Goal: Find specific page/section

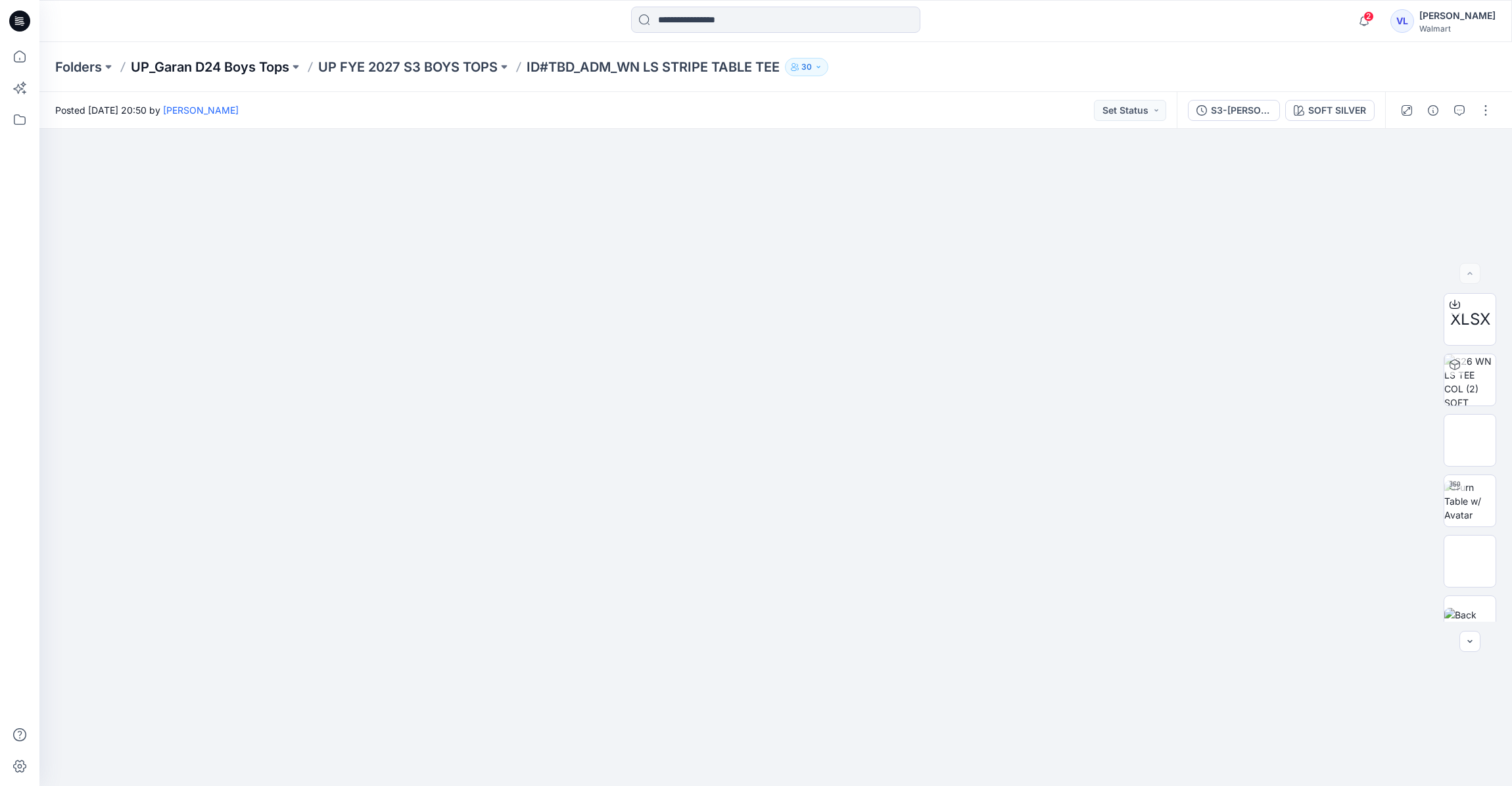
click at [242, 66] on p "UP_Garan D24 Boys Tops" at bounding box center [210, 67] width 159 height 18
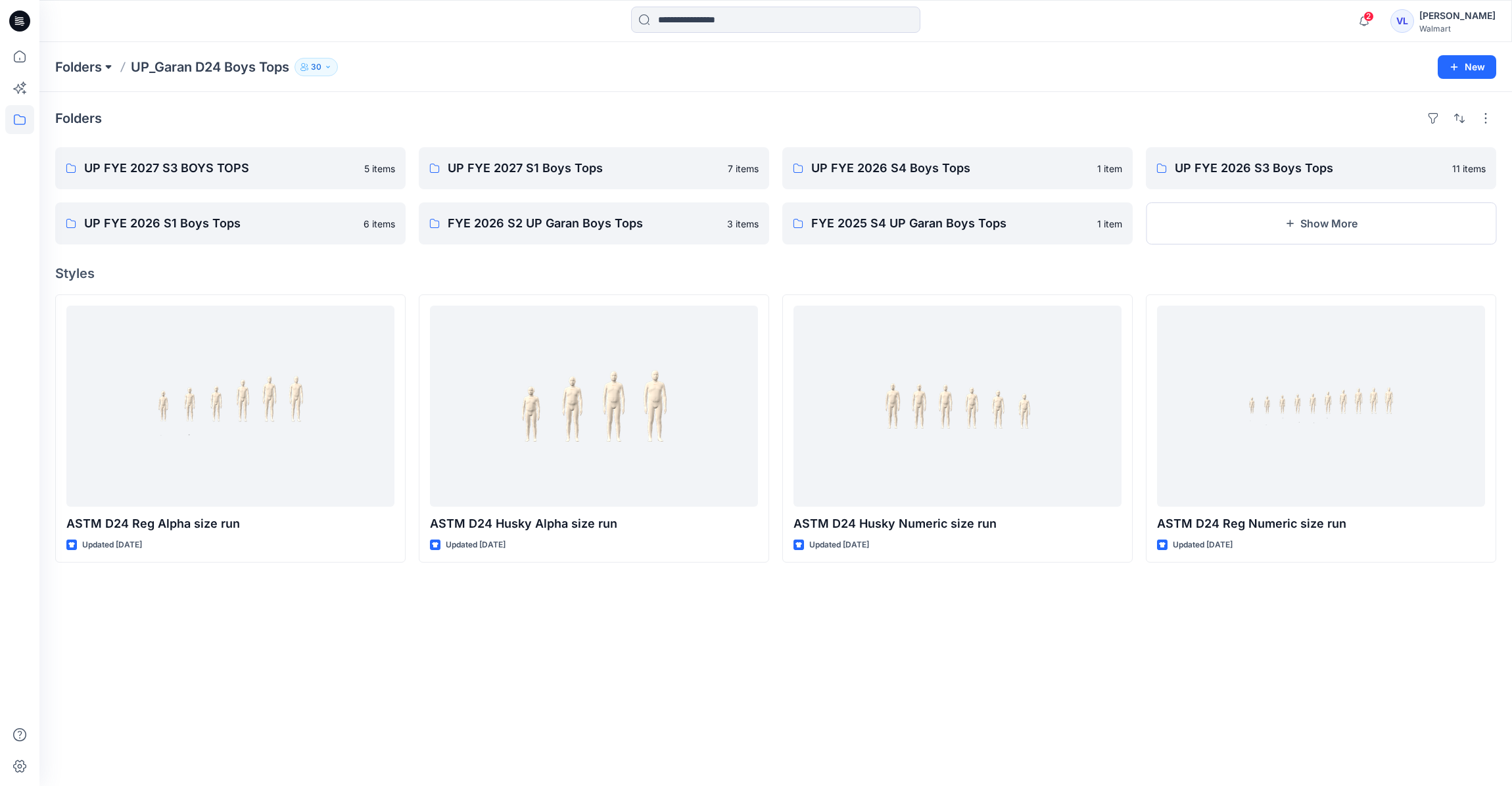
click at [111, 66] on button at bounding box center [108, 67] width 13 height 18
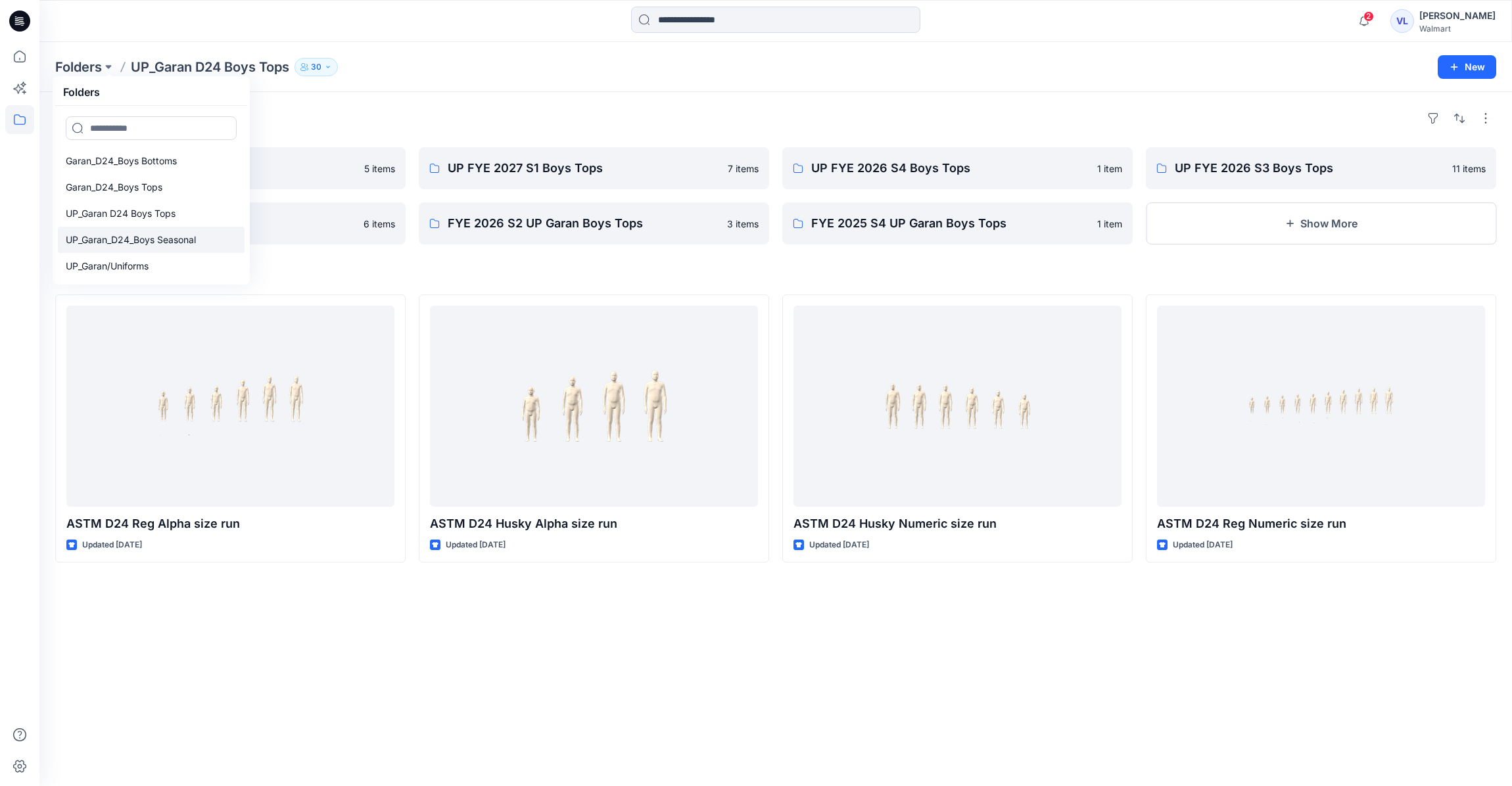
click at [160, 238] on p "UP_Garan_D24_Boys Seasonal" at bounding box center [131, 240] width 130 height 16
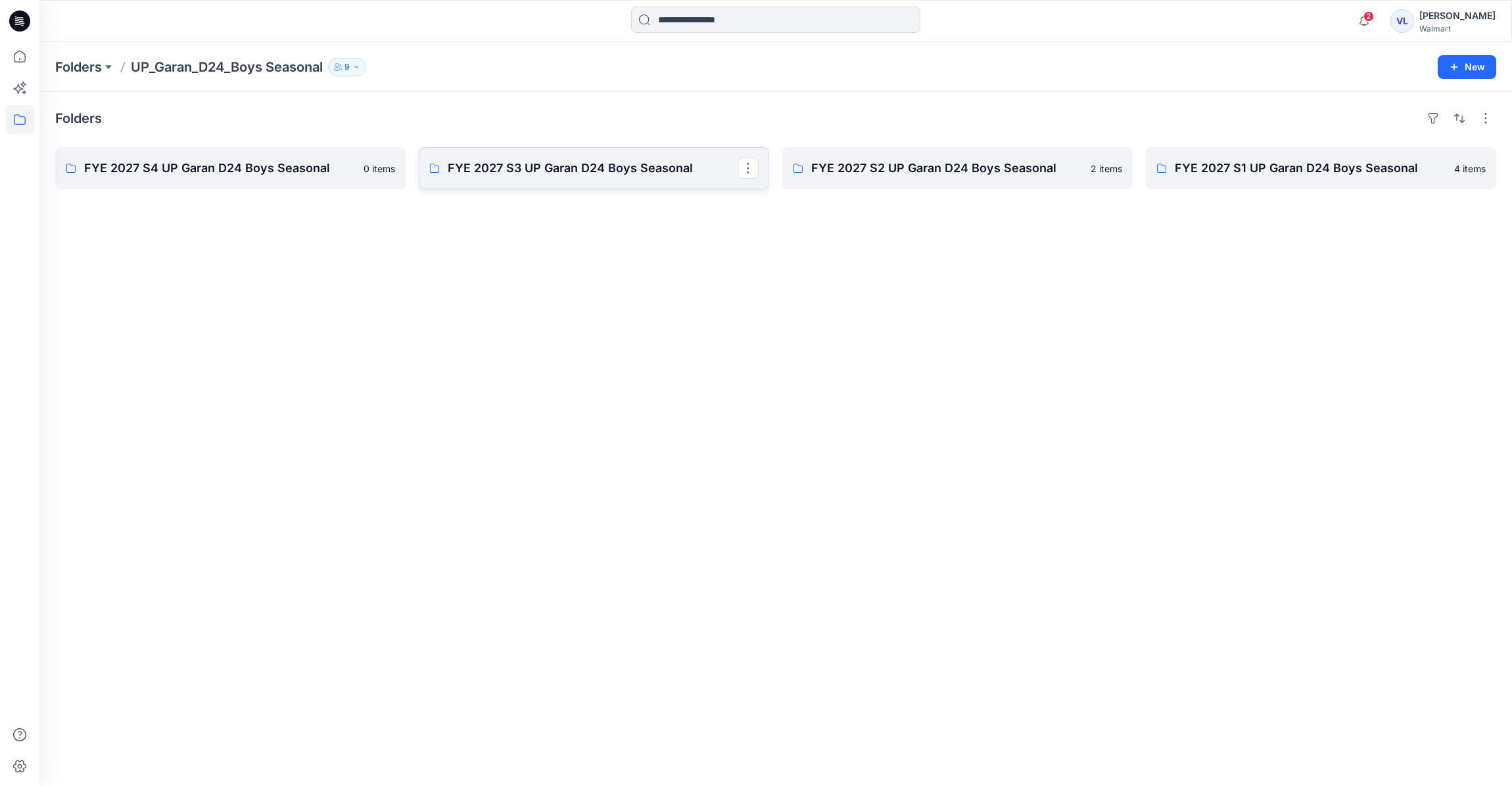
click at [603, 167] on p "FYE 2027 S3 UP Garan D24 Boys Seasonal" at bounding box center [593, 168] width 290 height 18
